Goal: Transaction & Acquisition: Obtain resource

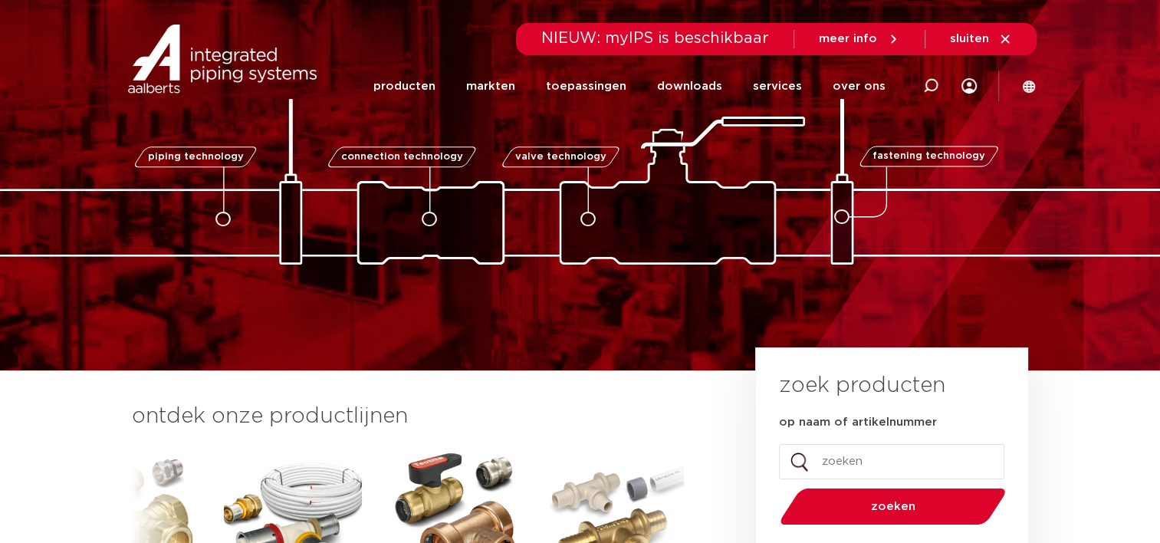
scroll to position [153, 0]
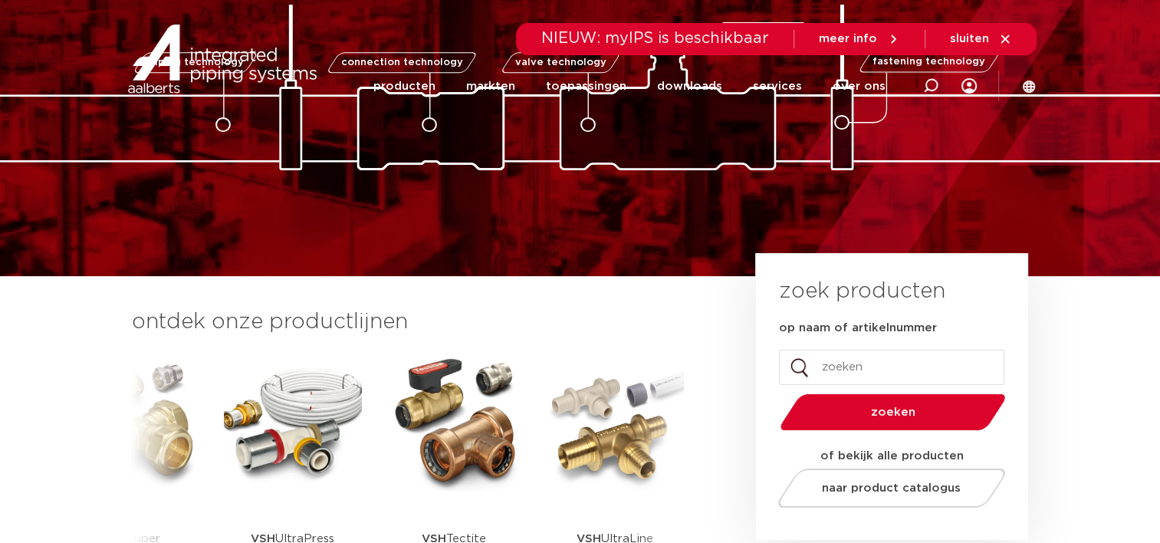
click at [834, 367] on input "op naam of artikelnummer" at bounding box center [891, 367] width 225 height 35
type input "0606144"
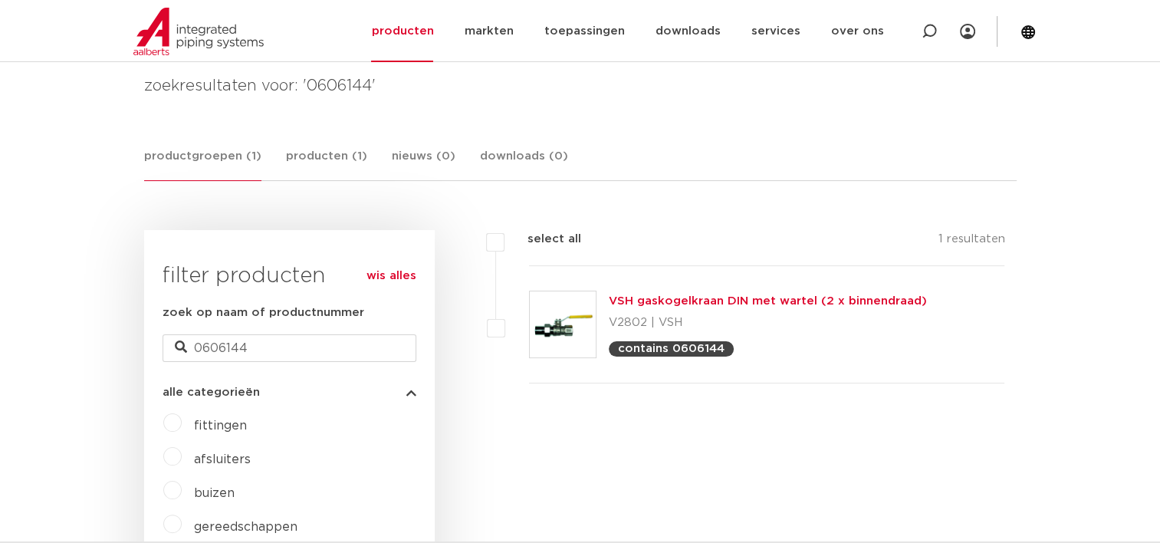
scroll to position [230, 0]
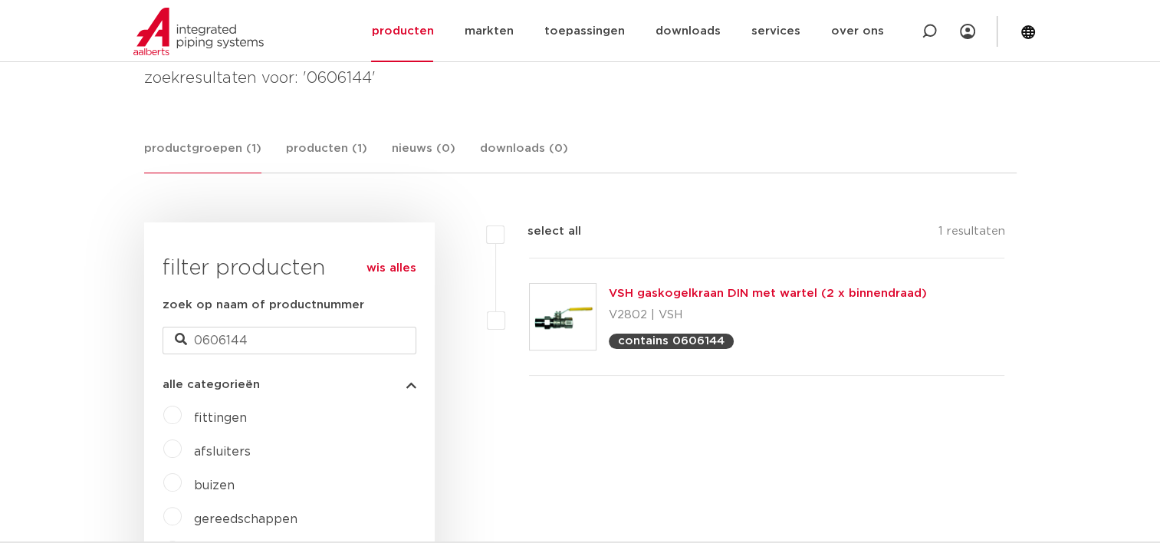
click at [712, 292] on link "VSH gaskogelkraan DIN met wartel (2 x binnendraad)" at bounding box center [768, 294] width 318 height 12
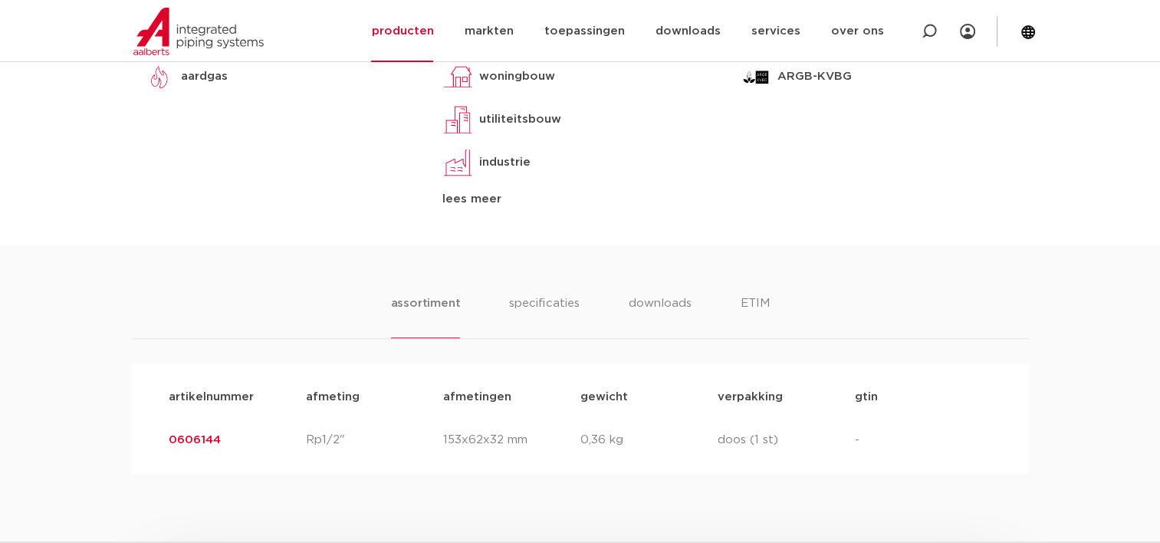
scroll to position [843, 0]
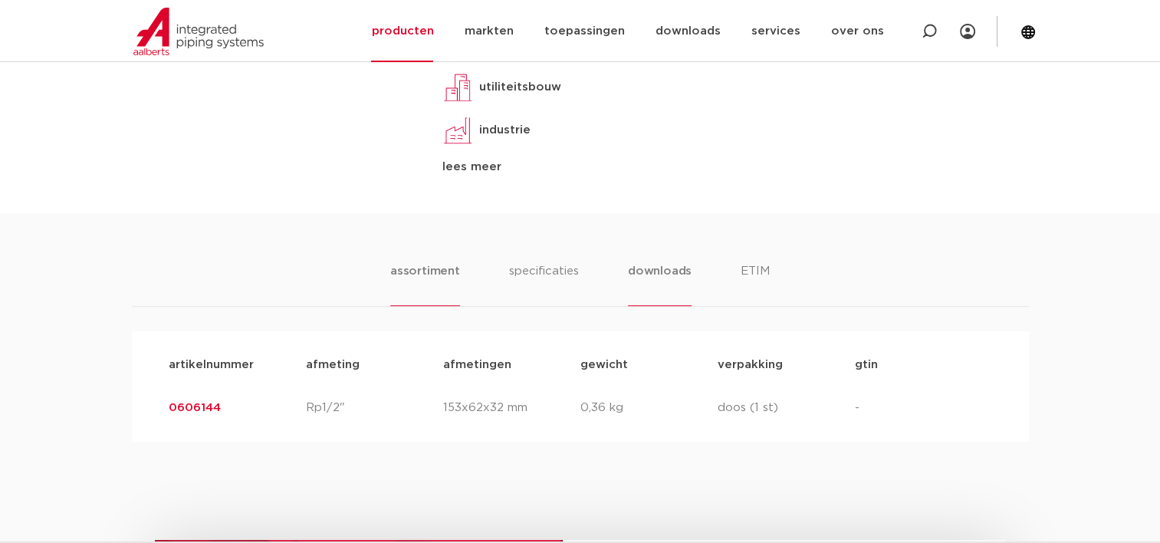
click at [674, 271] on li "downloads" at bounding box center [660, 284] width 64 height 44
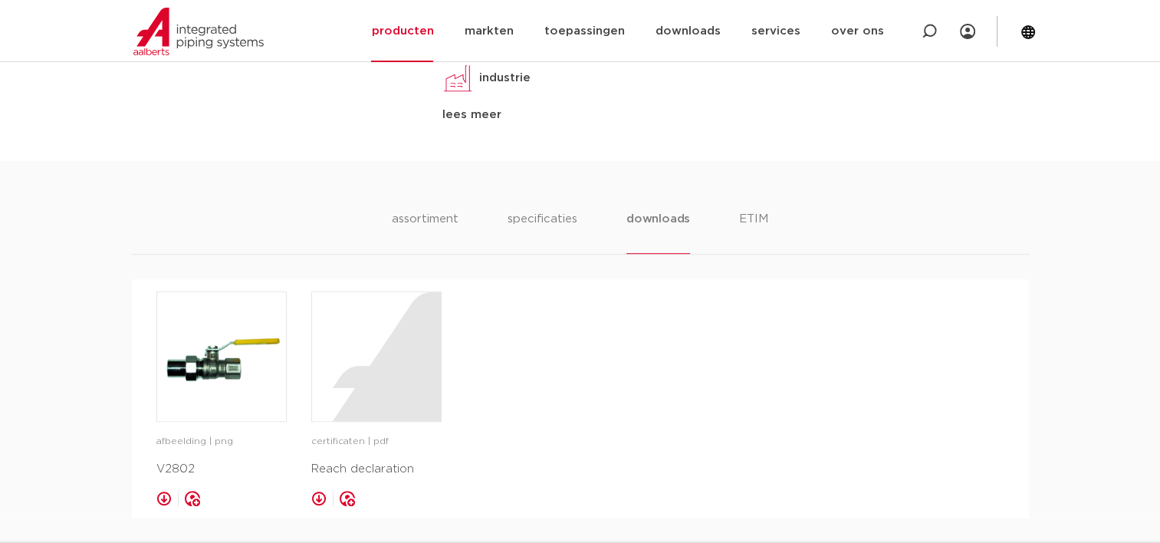
scroll to position [920, 0]
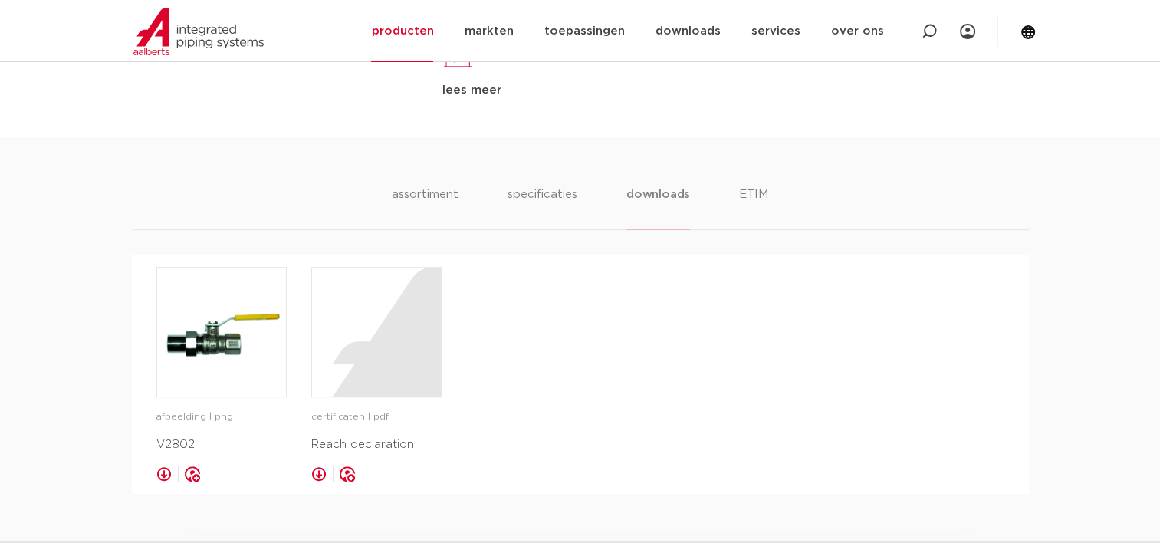
click at [163, 470] on link at bounding box center [163, 473] width 15 height 15
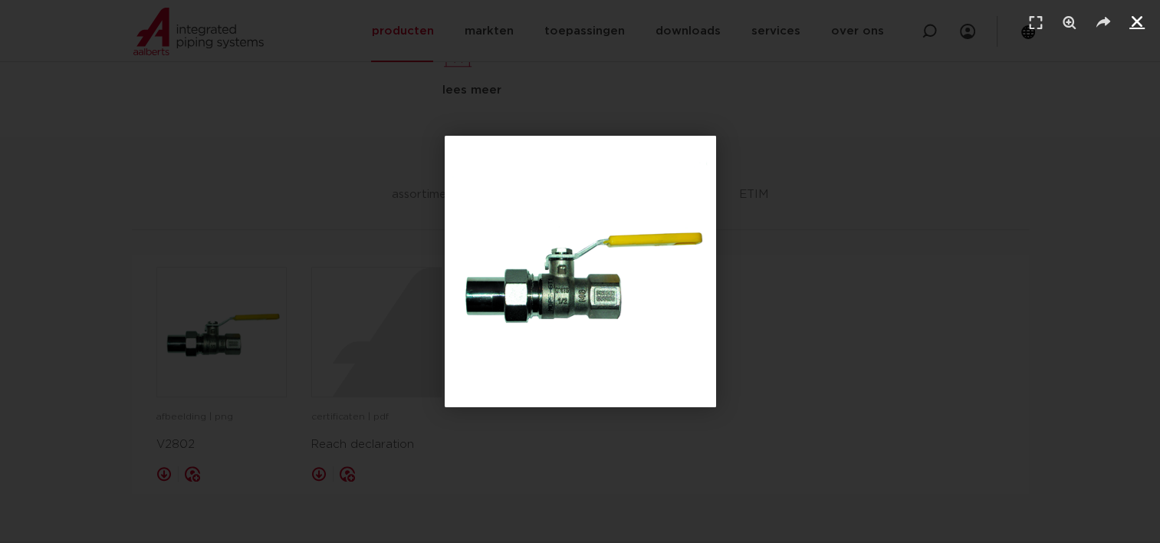
click at [1135, 24] on icon "Sluiten (Esc)" at bounding box center [1136, 21] width 15 height 15
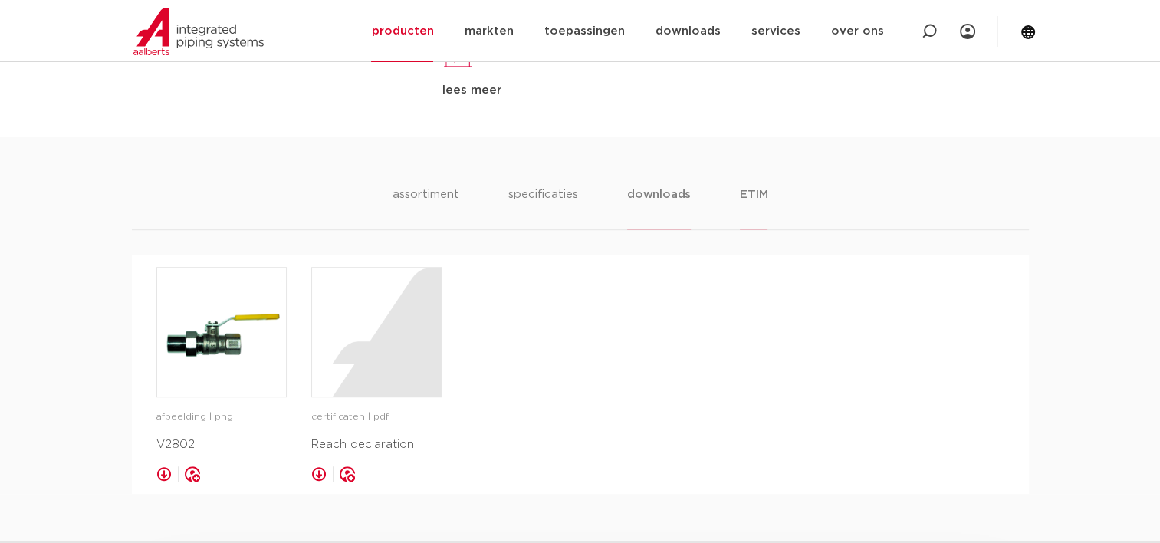
click at [762, 196] on li "ETIM" at bounding box center [754, 208] width 28 height 44
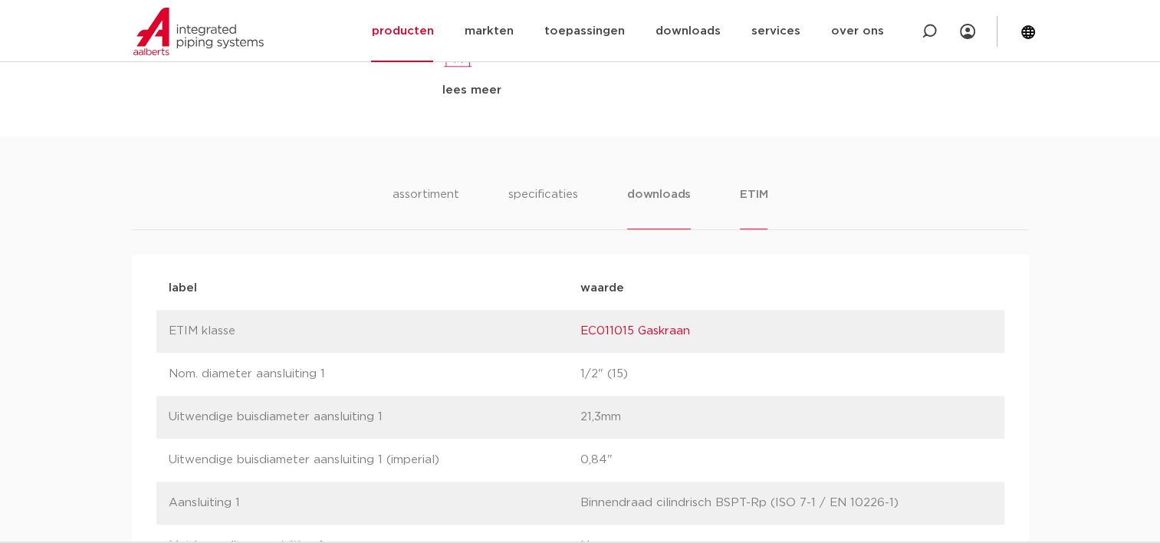
click at [682, 195] on li "downloads" at bounding box center [659, 208] width 64 height 44
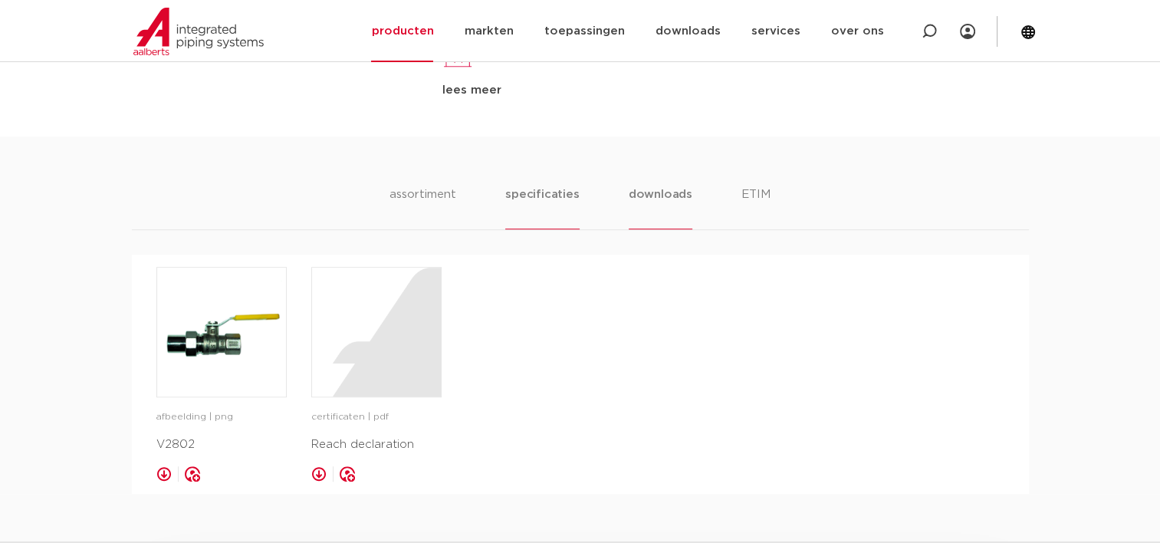
click at [531, 197] on li "specificaties" at bounding box center [542, 208] width 74 height 44
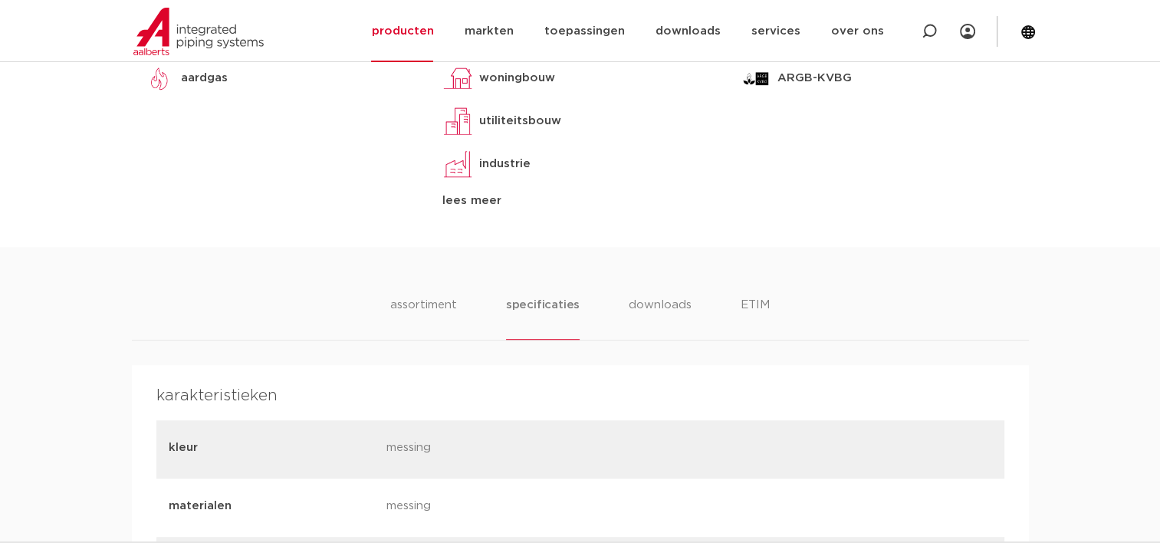
scroll to position [767, 0]
